Goal: Task Accomplishment & Management: Manage account settings

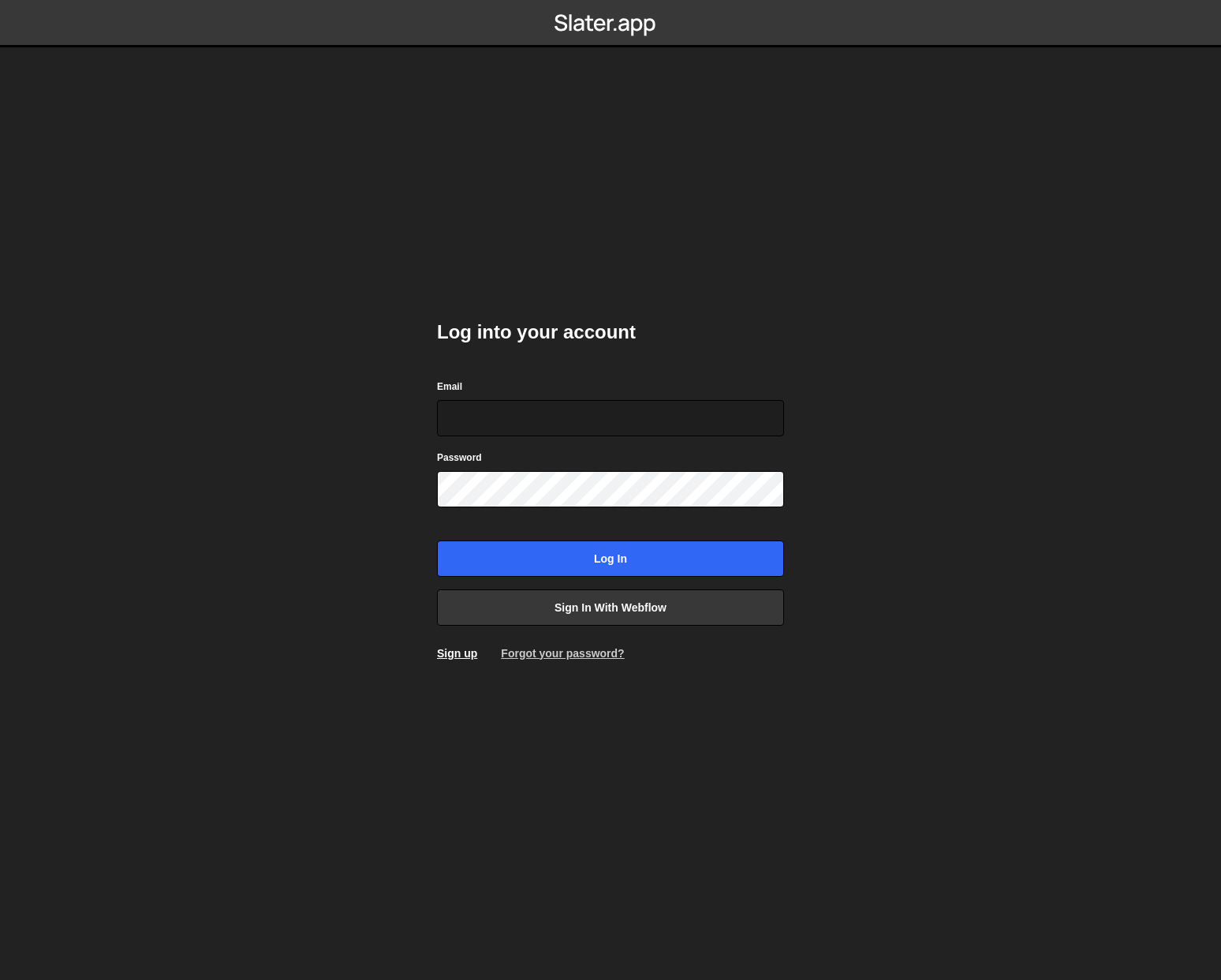
click at [531, 655] on link "Forgot your password?" at bounding box center [562, 652] width 123 height 12
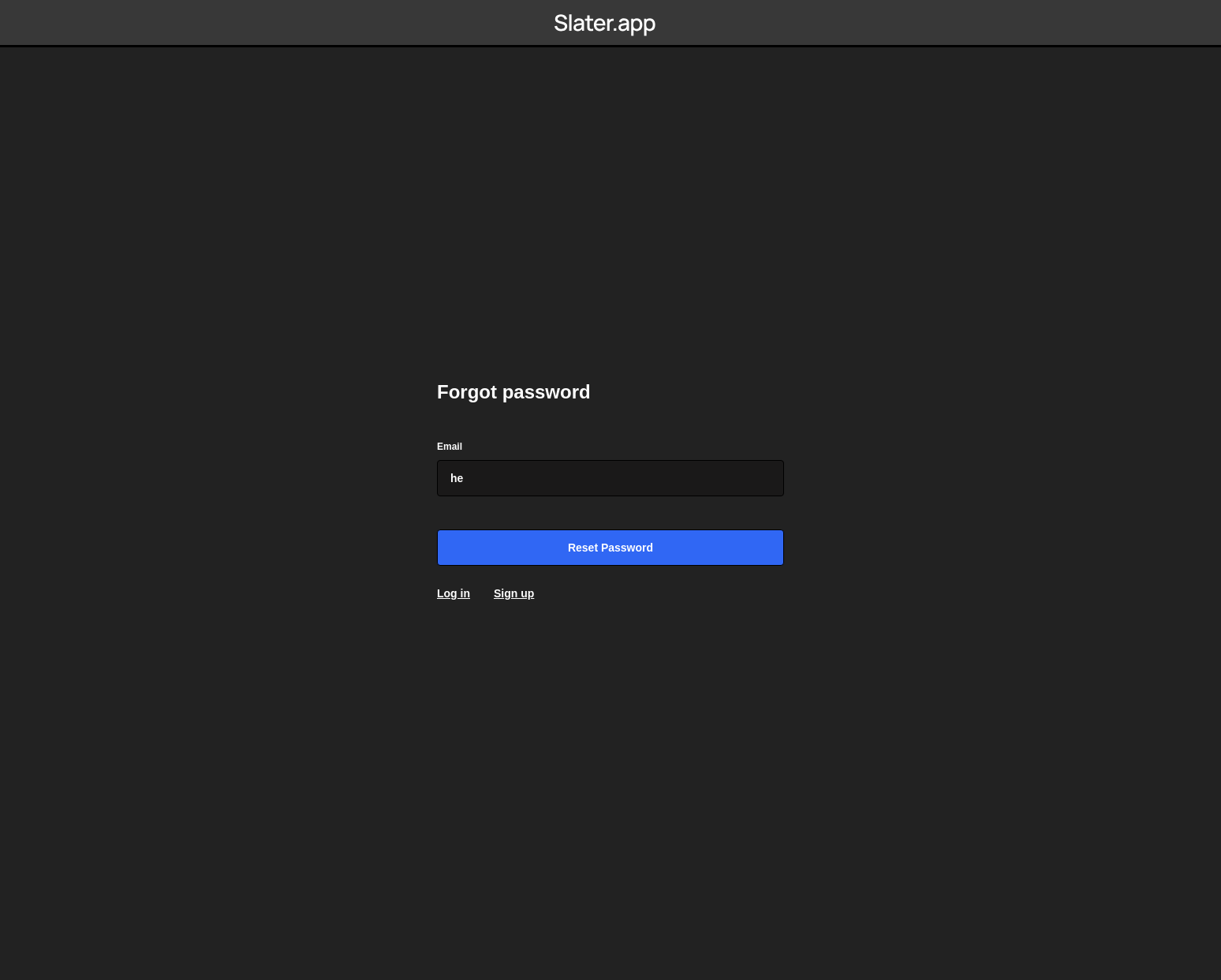
type input "hey@johann.design"
click at [437, 529] on input "Reset password" at bounding box center [610, 547] width 347 height 36
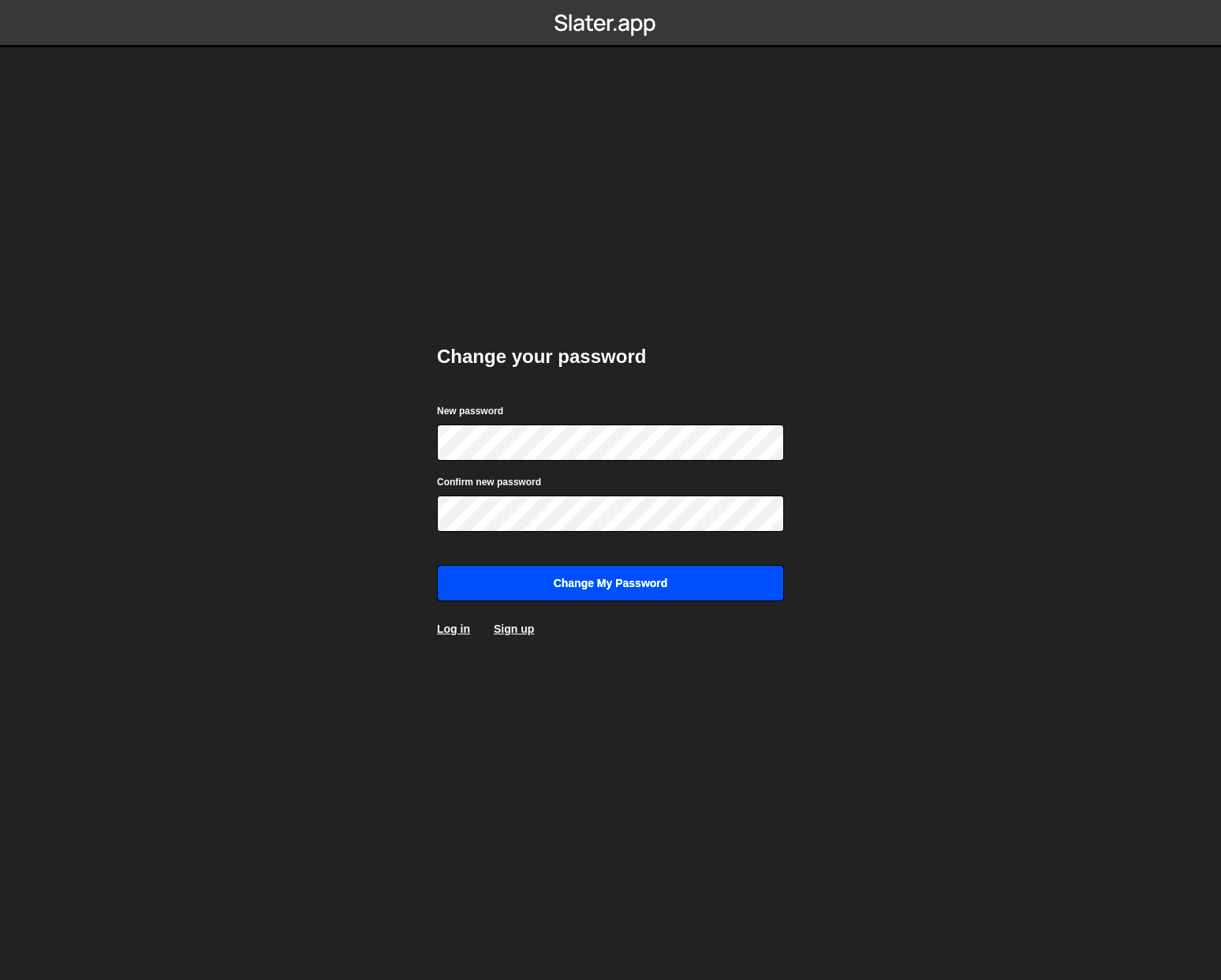
click at [538, 584] on input "Change my password" at bounding box center [610, 583] width 347 height 36
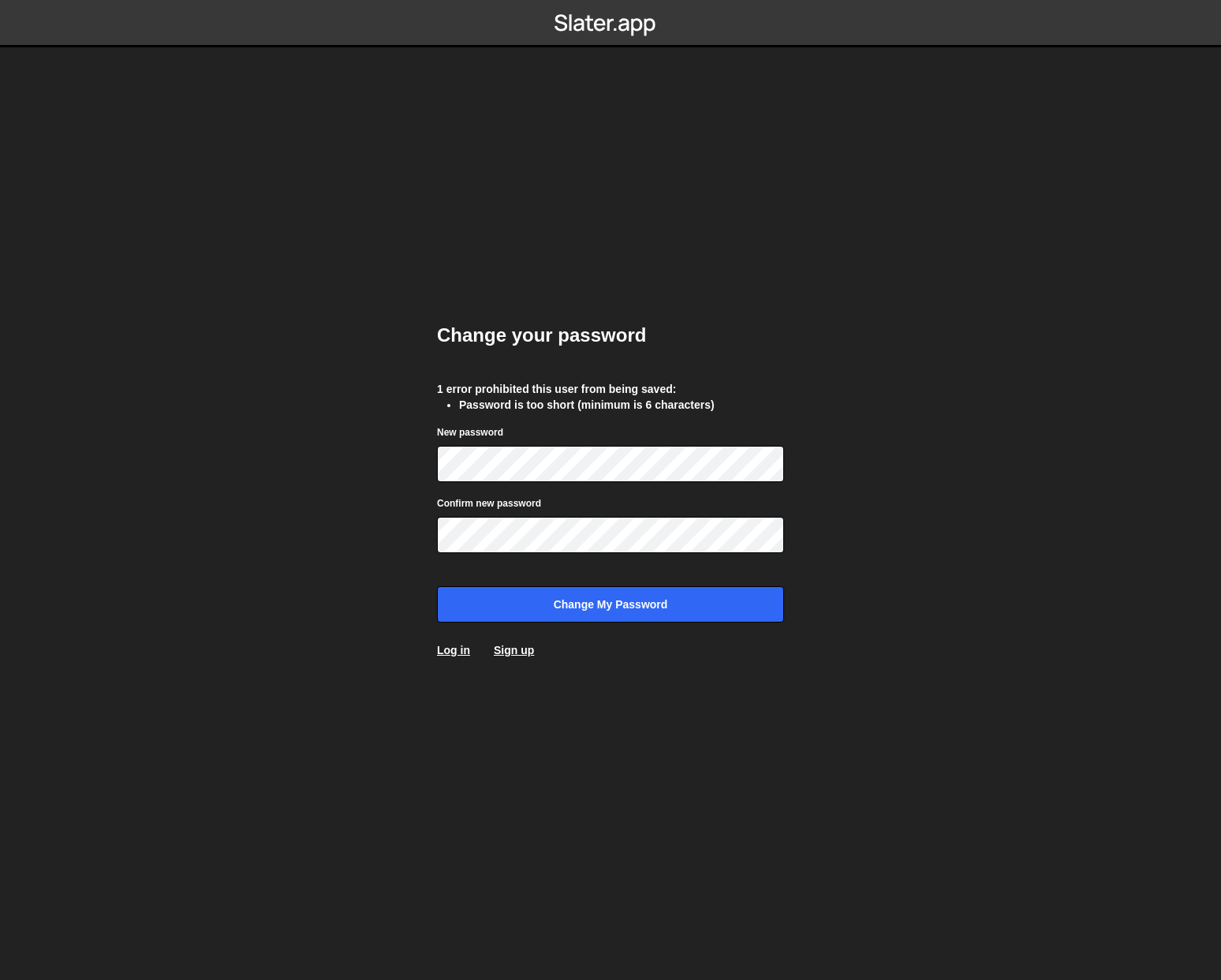
click at [508, 628] on div "Change your password 1 error prohibited this user from being saved: Password is…" at bounding box center [610, 490] width 347 height 383
click at [513, 621] on input "Change my password" at bounding box center [610, 604] width 347 height 36
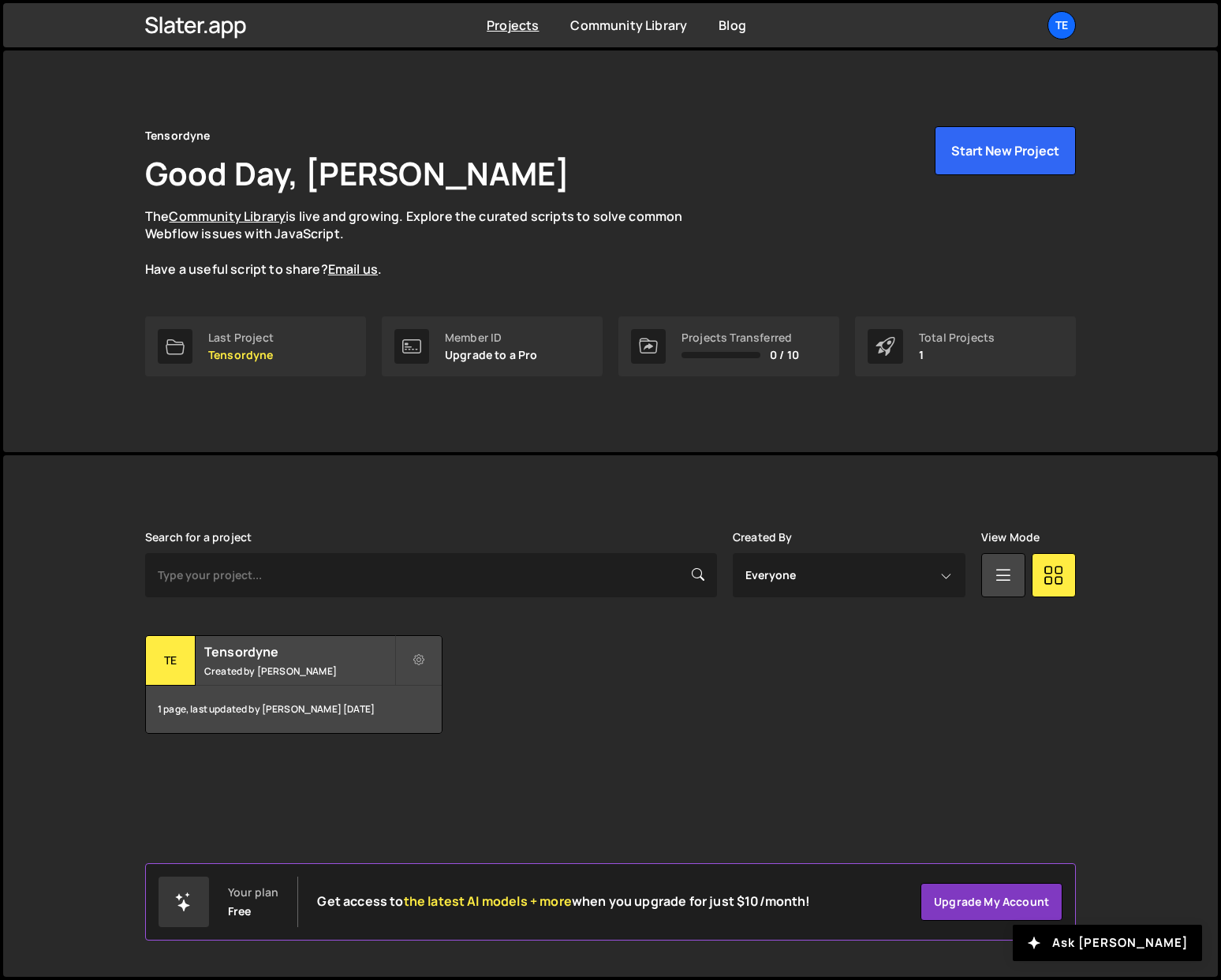
click at [0, 979] on nordpass-portal at bounding box center [0, 980] width 0 height 0
click at [1058, 29] on div "Te" at bounding box center [1061, 26] width 28 height 28
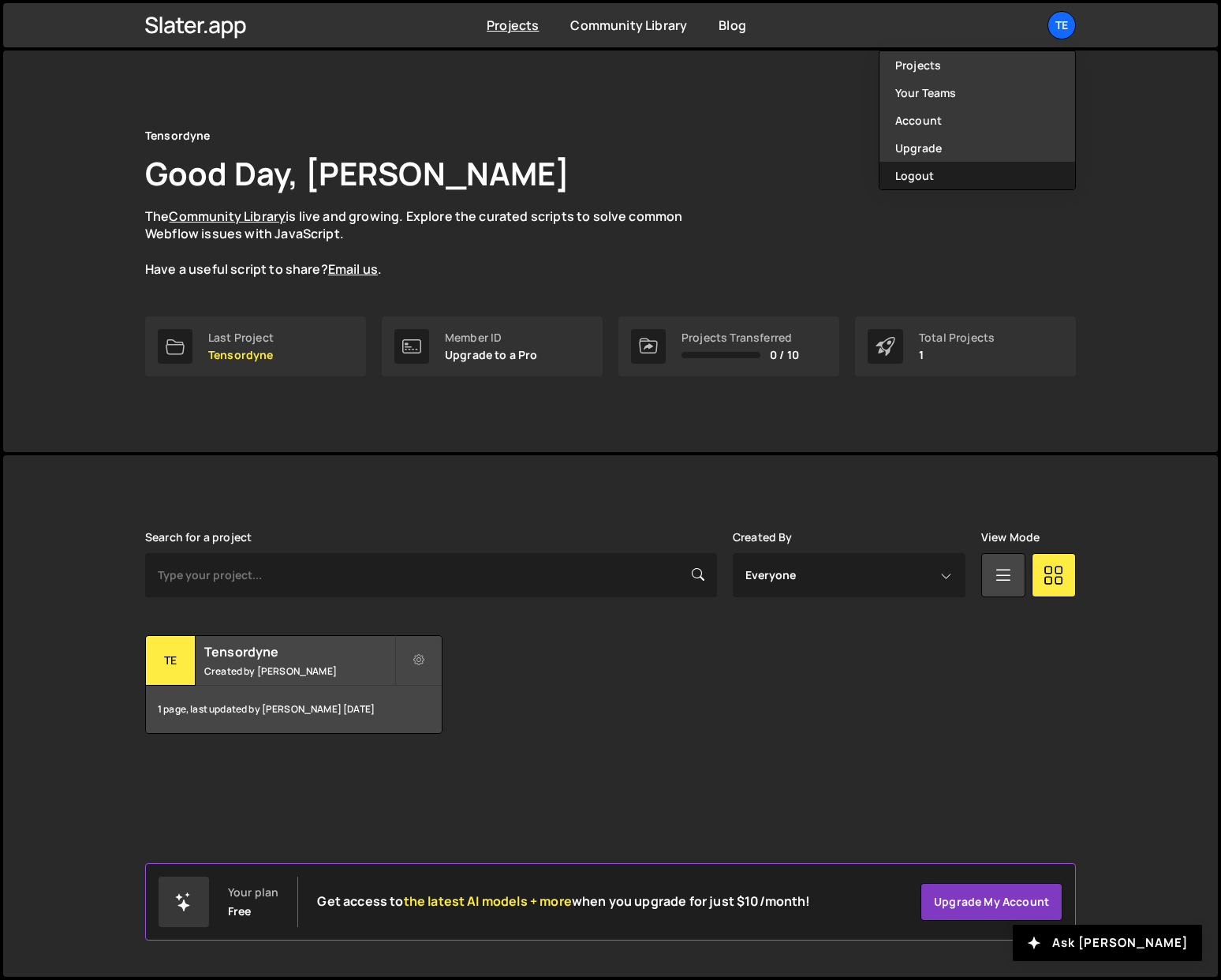
click at [937, 170] on button "Logout" at bounding box center [977, 175] width 196 height 27
